Goal: Contribute content

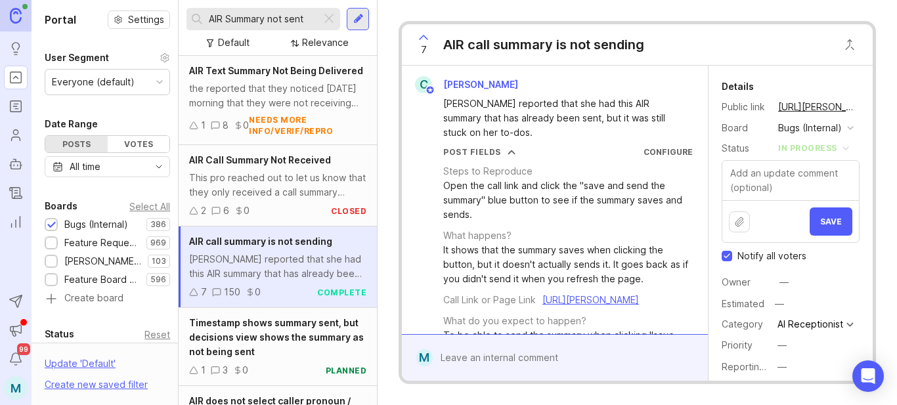
click at [290, 17] on input "AIR Summary not sent" at bounding box center [262, 19] width 107 height 14
click at [47, 245] on div at bounding box center [51, 244] width 9 height 10
drag, startPoint x: 313, startPoint y: 21, endPoint x: 159, endPoint y: 9, distance: 154.2
click at [159, 9] on div "Portal Settings User Segment Everyone (default) Date Range Posts Votes All time…" at bounding box center [465, 202] width 866 height 405
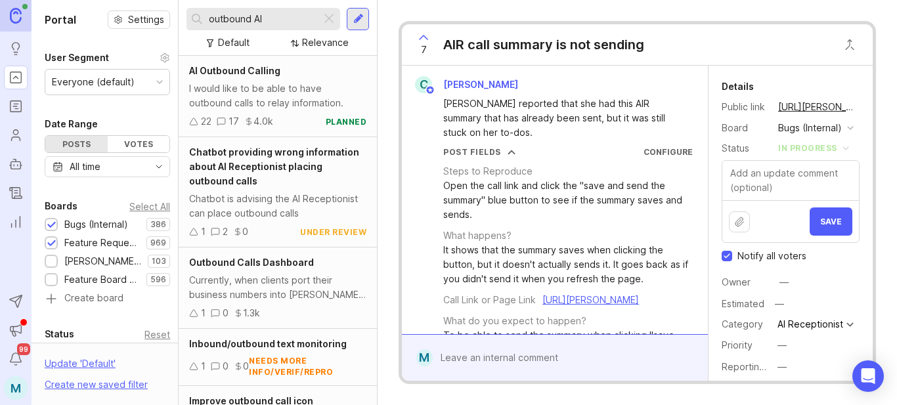
type input "outbound AI"
click at [240, 87] on div "I would like to be able to have outbound calls to relay information." at bounding box center [277, 95] width 177 height 29
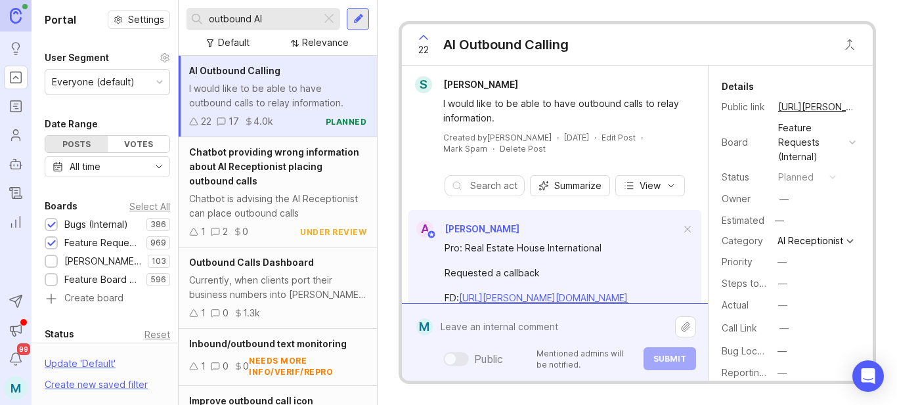
click at [535, 361] on div "Public Mentioned admins will be notified. Submit" at bounding box center [564, 343] width 263 height 56
click at [546, 326] on textarea at bounding box center [554, 327] width 242 height 25
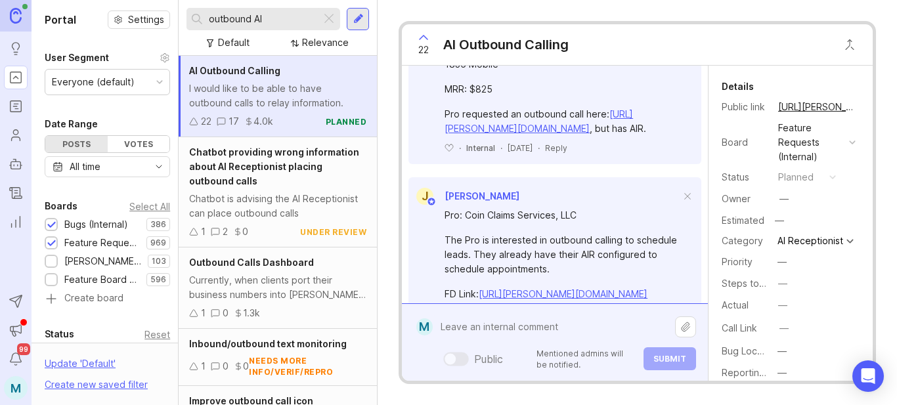
scroll to position [722, 0]
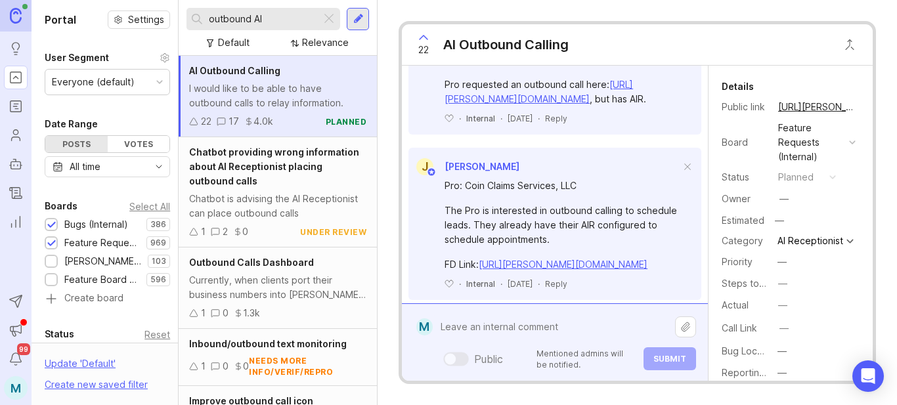
click at [512, 336] on textarea at bounding box center [554, 327] width 242 height 25
type textarea "R"
paste textarea "Does [PERSON_NAME] do outbound AI?"
drag, startPoint x: 587, startPoint y: 328, endPoint x: 433, endPoint y: 332, distance: 153.7
click at [433, 332] on textarea "Does [PERSON_NAME] do outbound AI?" at bounding box center [554, 327] width 242 height 25
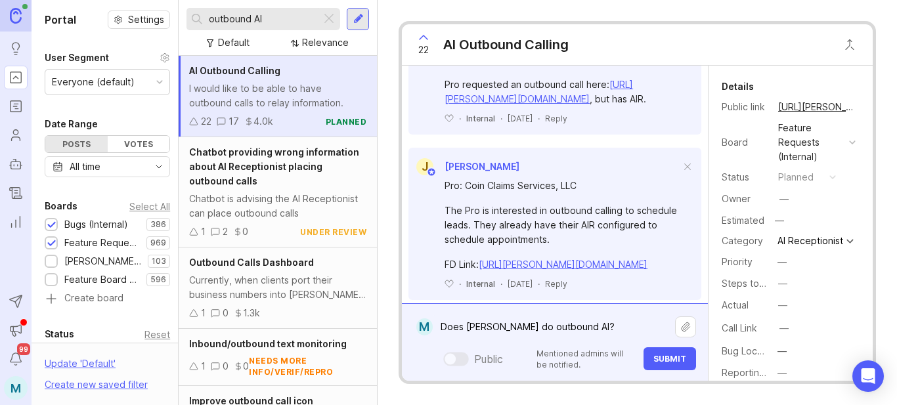
paste textarea "Shy Marketing Ai Reception"
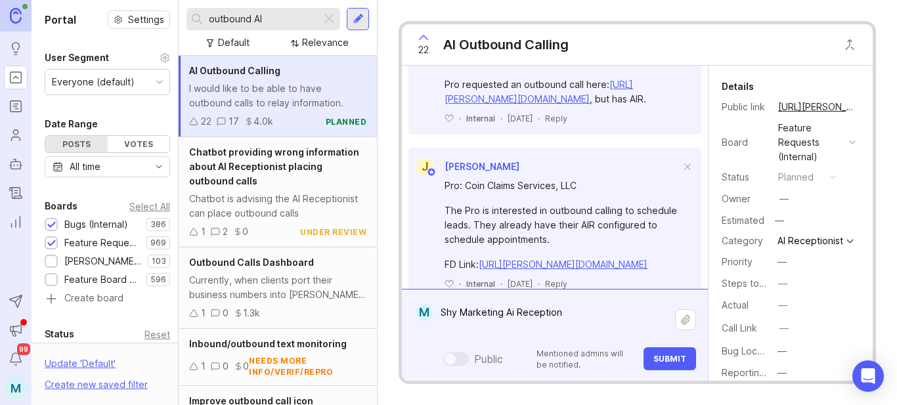
paste textarea "[URL][PERSON_NAME][DOMAIN_NAME]"
type textarea "Shy Marketing Ai Reception [URL][PERSON_NAME][DOMAIN_NAME]"
click at [664, 361] on span "Submit" at bounding box center [669, 359] width 33 height 10
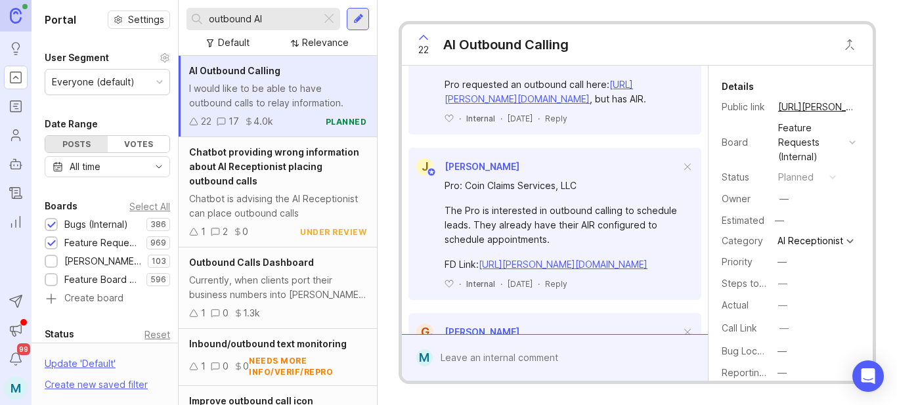
click at [860, 108] on button "copy icon" at bounding box center [869, 107] width 18 height 18
